Goal: Information Seeking & Learning: Learn about a topic

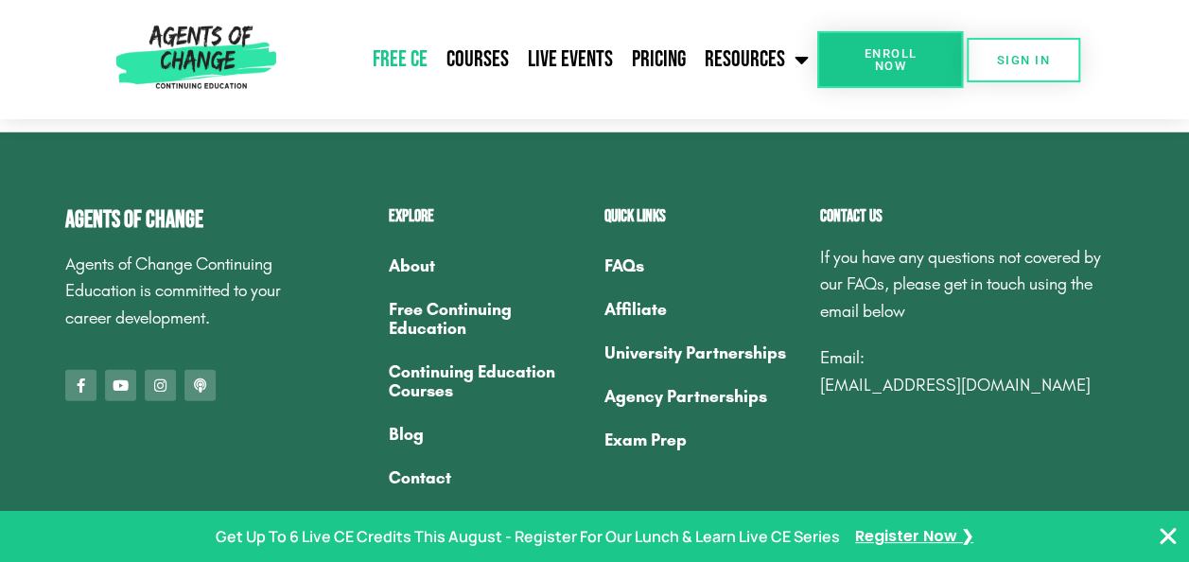
scroll to position [6245, 0]
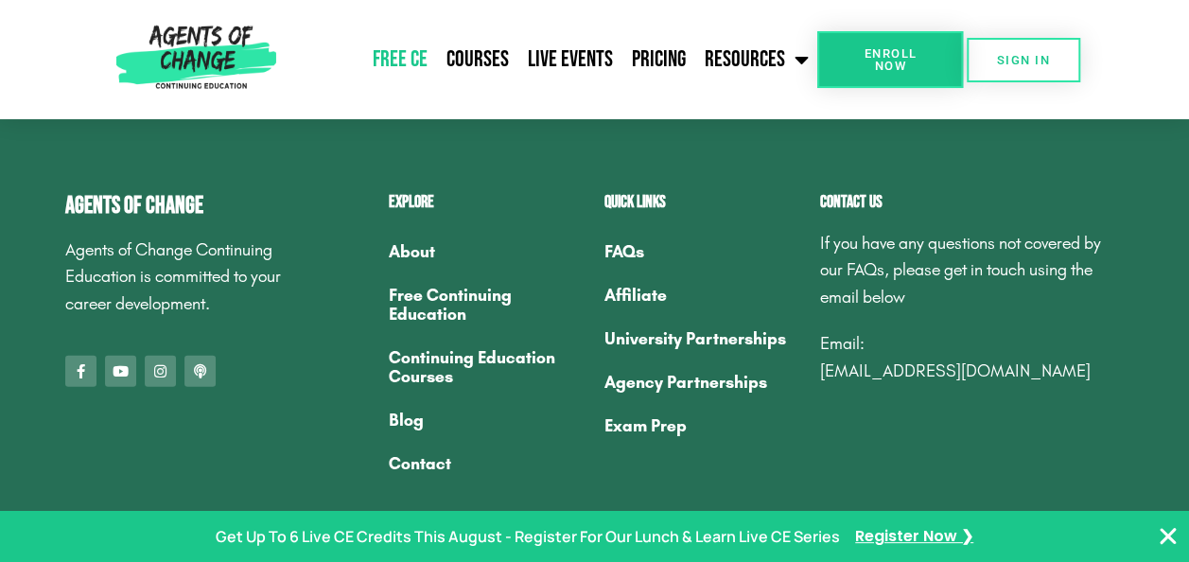
click at [442, 295] on link "Free Continuing Education" at bounding box center [487, 304] width 197 height 62
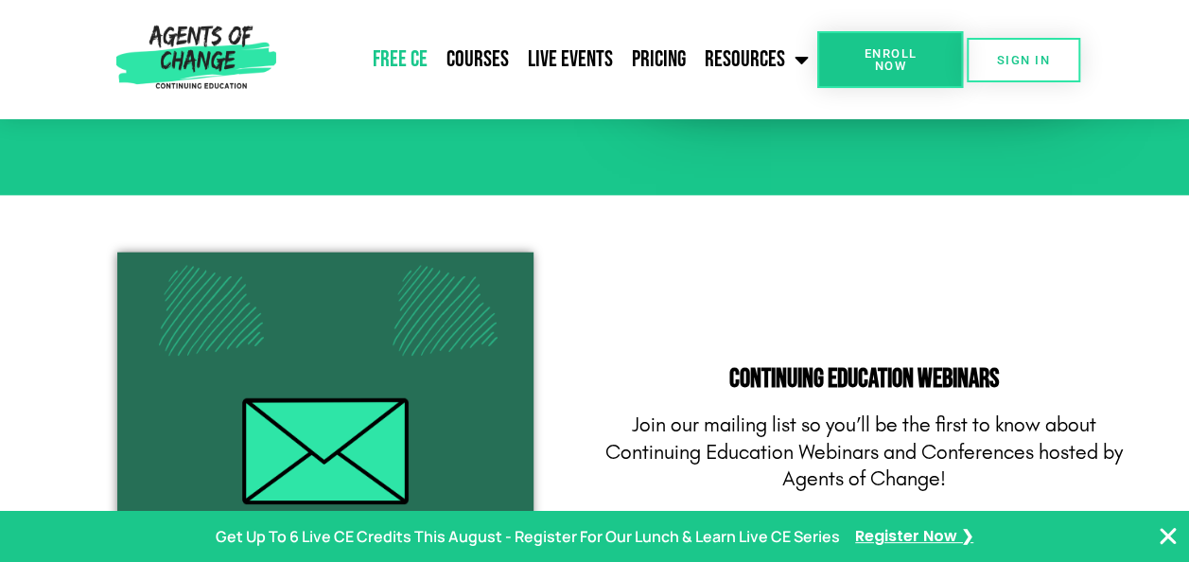
scroll to position [2176, 0]
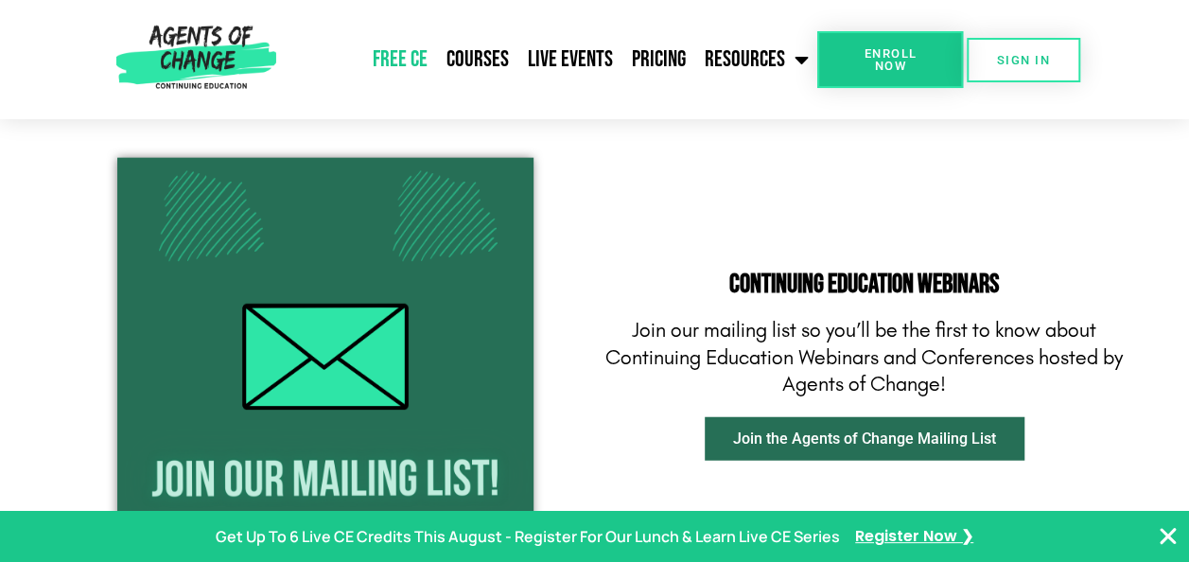
click at [410, 53] on link "Free CE" at bounding box center [399, 59] width 74 height 47
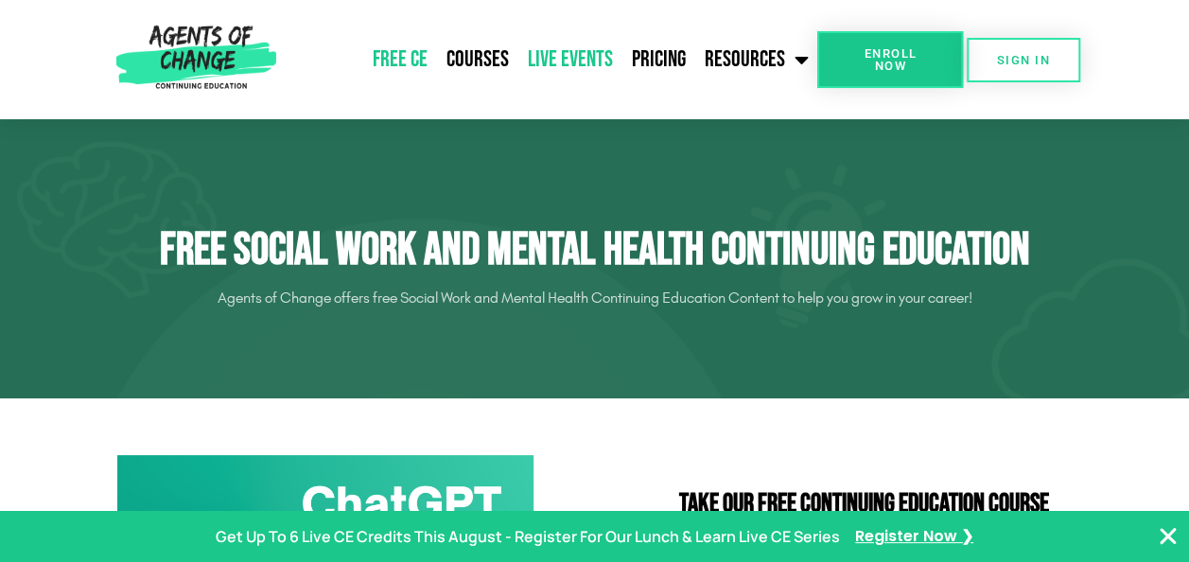
click at [556, 49] on link "Live Events" at bounding box center [570, 59] width 104 height 47
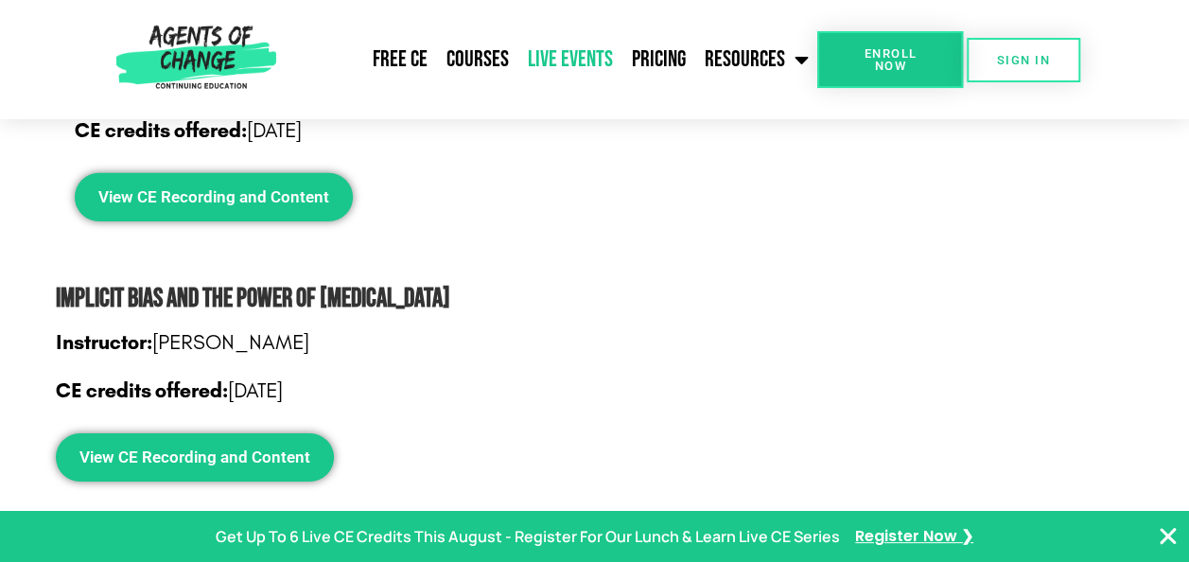
scroll to position [2933, 0]
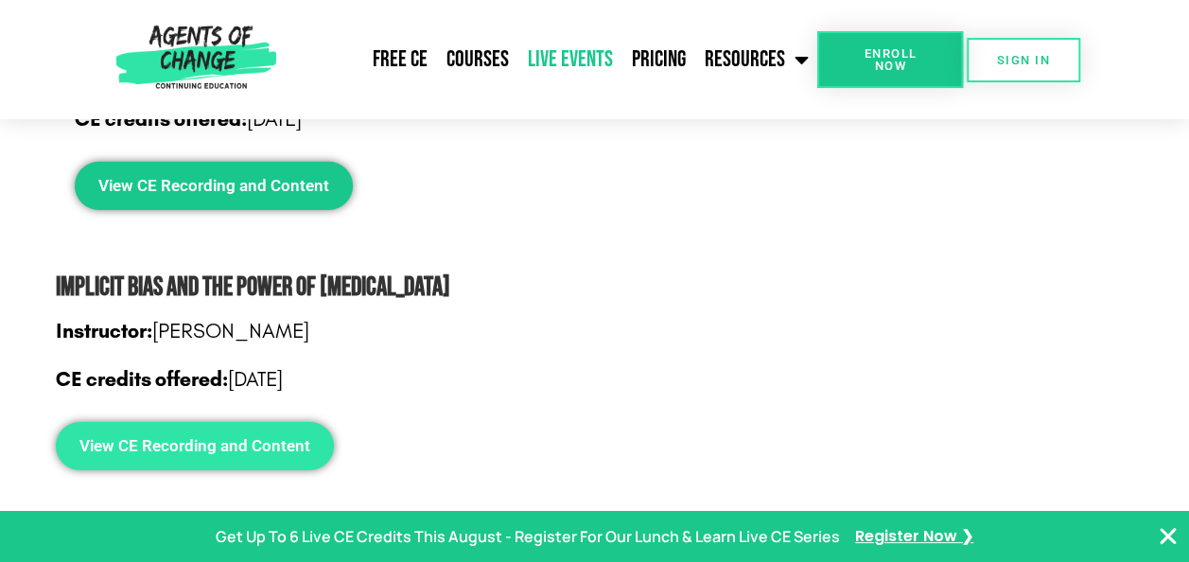
click at [233, 441] on span "View CE Recording and Content" at bounding box center [194, 446] width 231 height 16
